Goal: Task Accomplishment & Management: Manage account settings

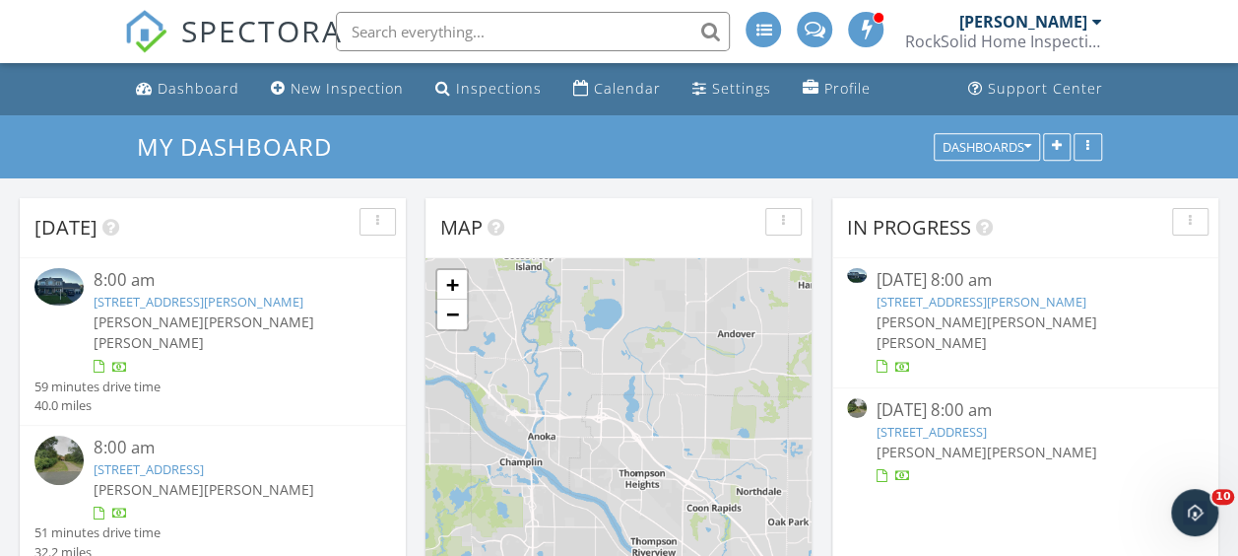
click at [285, 341] on div "shanda Davis Troy Emter Zachary Fraker" at bounding box center [228, 331] width 268 height 41
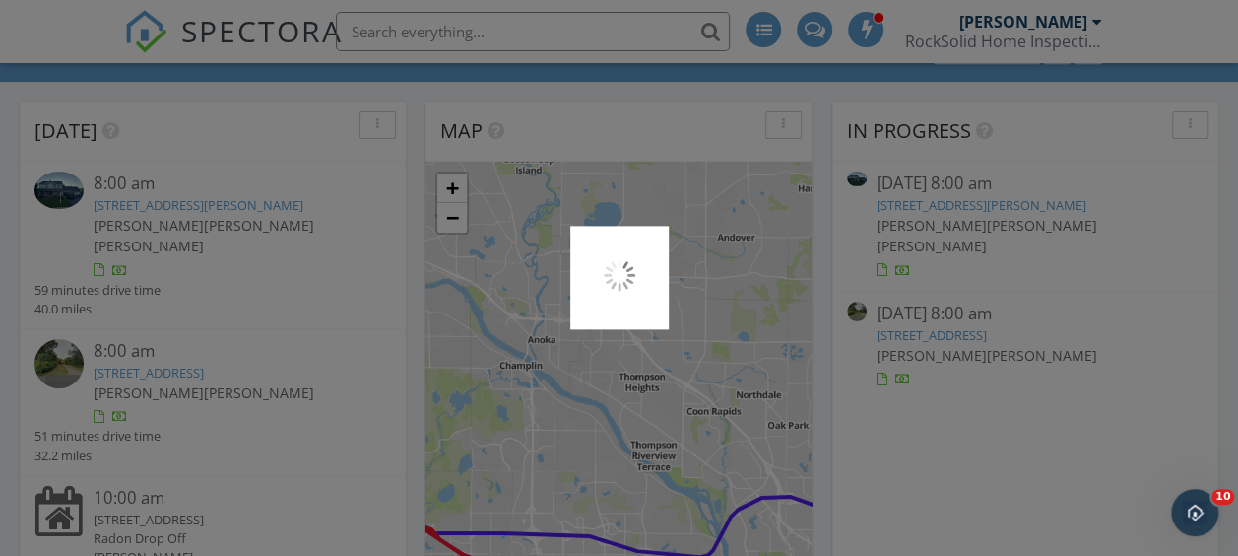
scroll to position [99, 0]
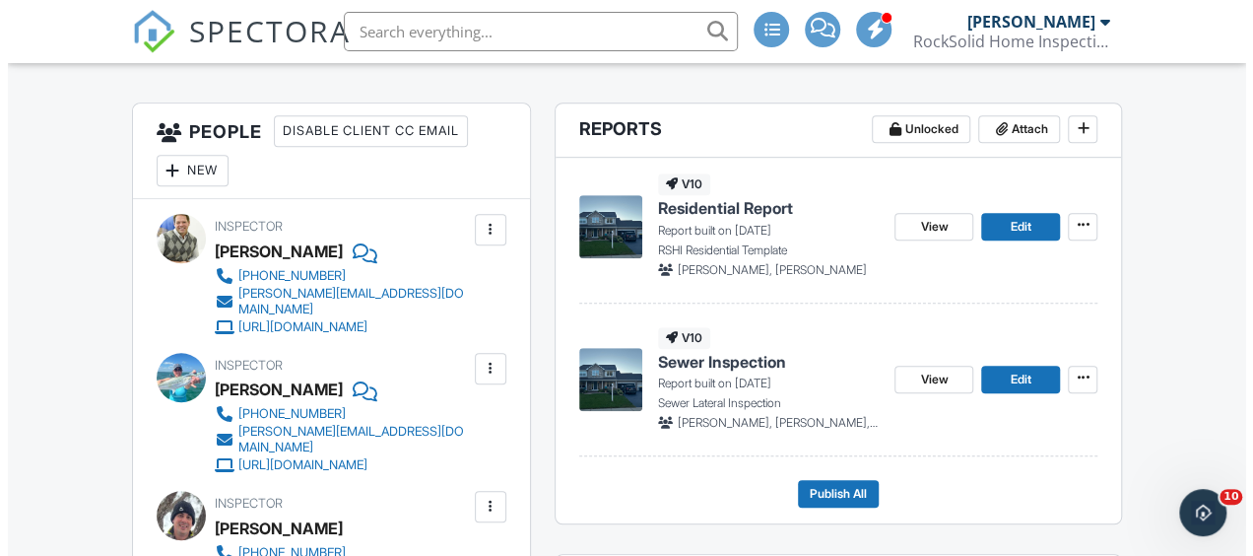
scroll to position [493, 0]
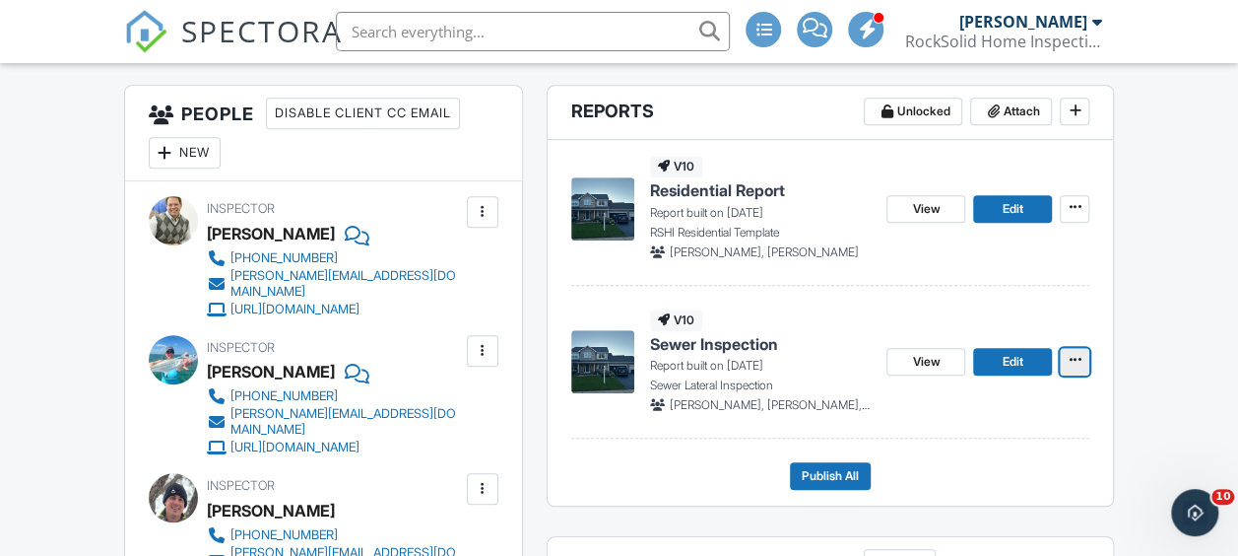
click at [1076, 355] on icon at bounding box center [1075, 360] width 12 height 14
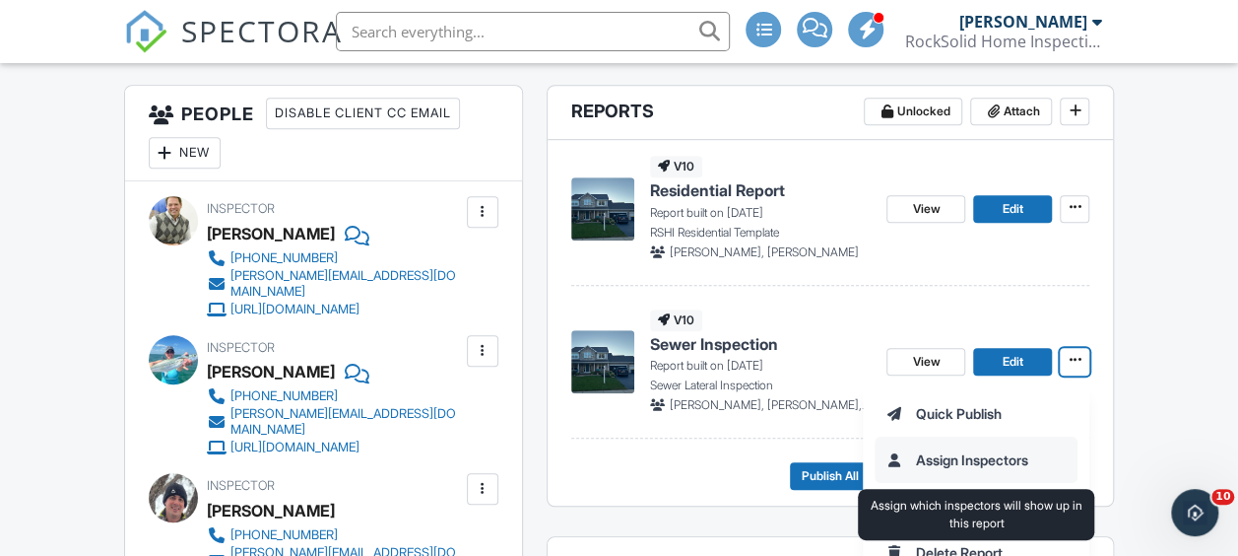
click at [1007, 467] on input "Assign Inspectors" at bounding box center [976, 459] width 201 height 44
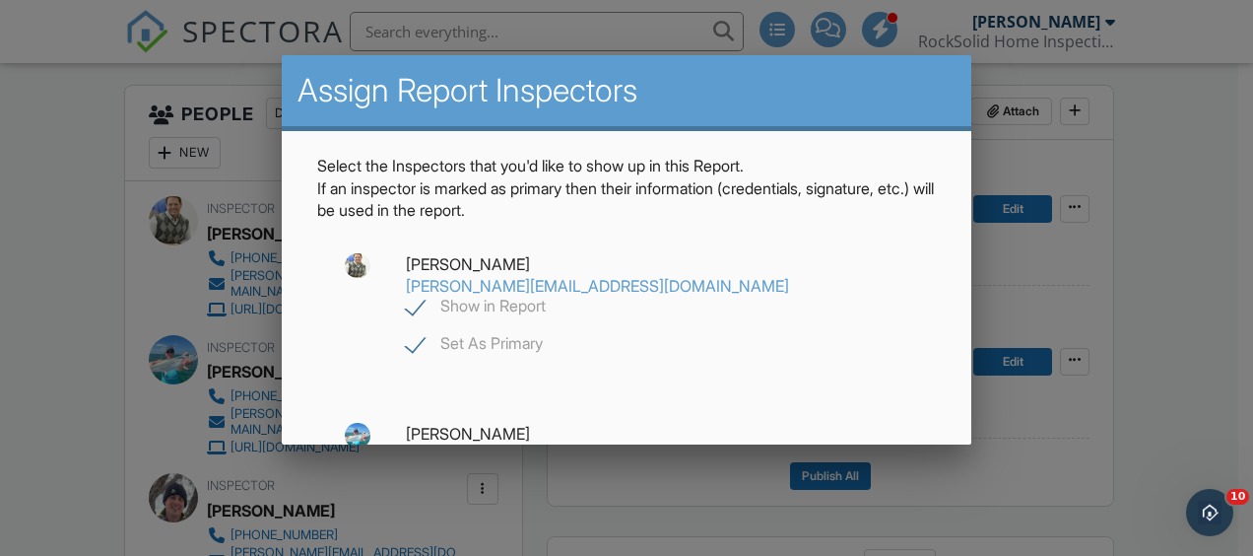
click at [546, 297] on label "Show in Report" at bounding box center [476, 309] width 140 height 25
checkbox input "false"
checkbox input "true"
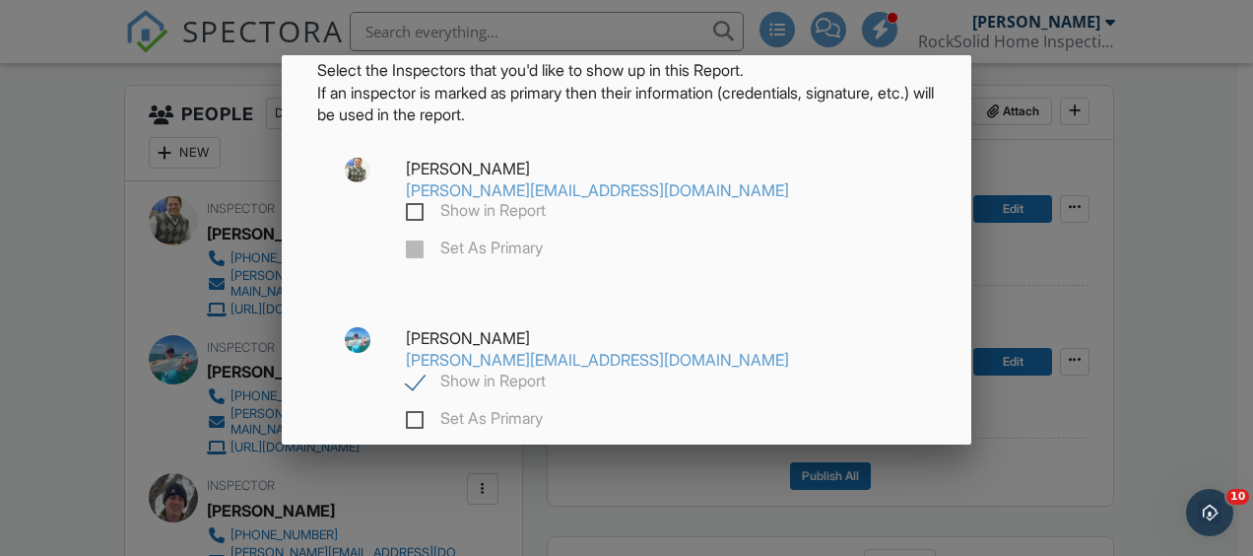
scroll to position [99, 0]
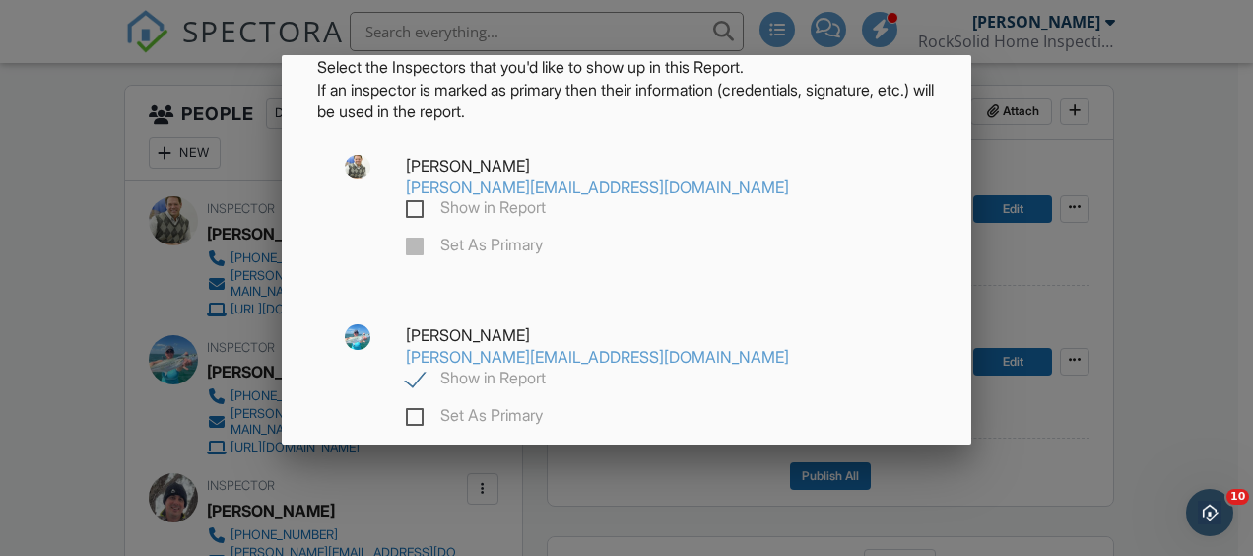
click at [410, 368] on label "Show in Report" at bounding box center [476, 380] width 140 height 25
checkbox input "false"
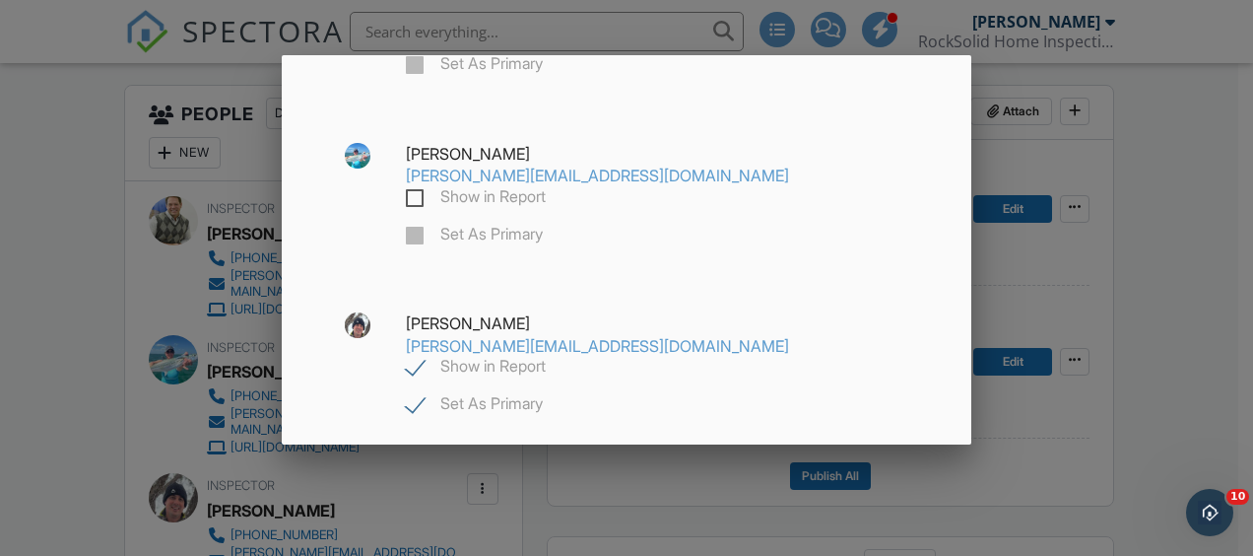
scroll to position [368, 0]
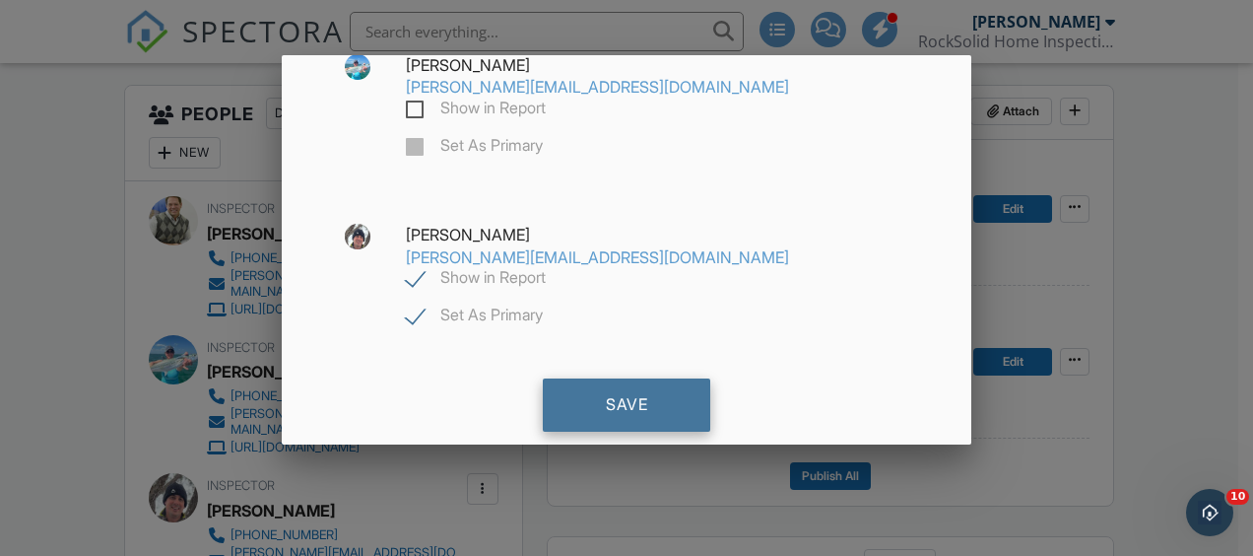
click at [619, 378] on div "Save" at bounding box center [626, 404] width 167 height 53
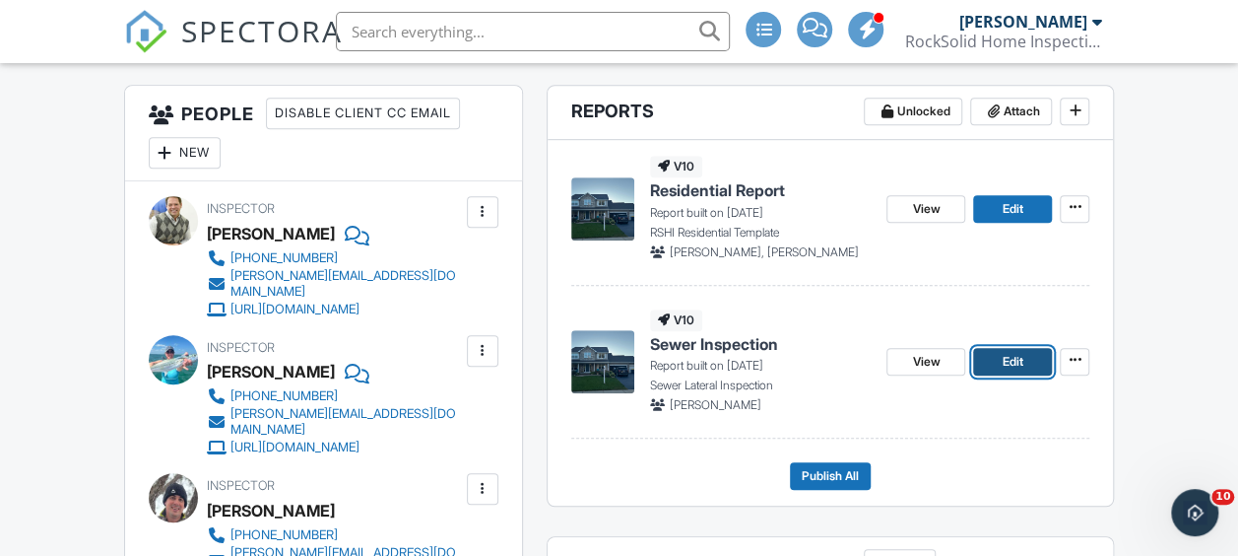
click at [1006, 359] on span "Edit" at bounding box center [1013, 362] width 21 height 20
